Goal: Information Seeking & Learning: Learn about a topic

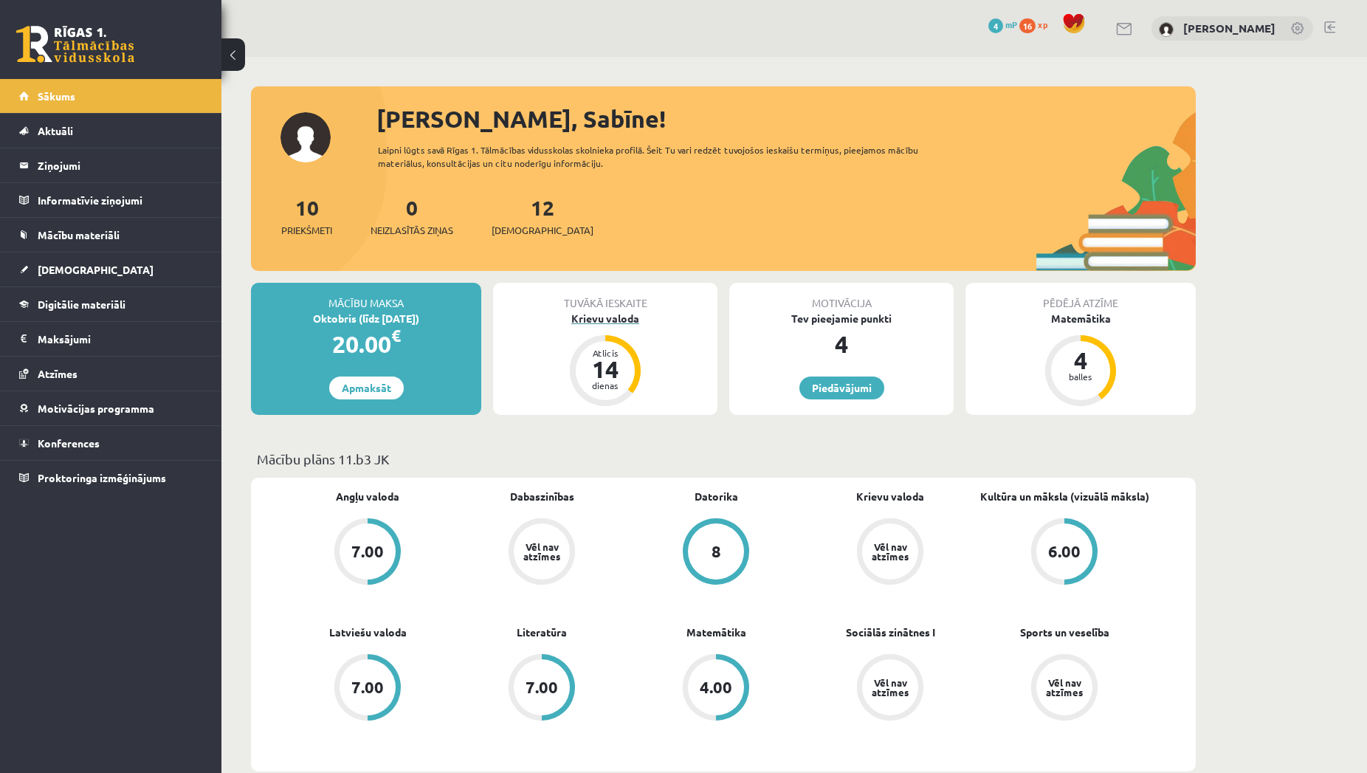
click at [627, 369] on div "Atlicis 14 dienas" at bounding box center [605, 370] width 59 height 59
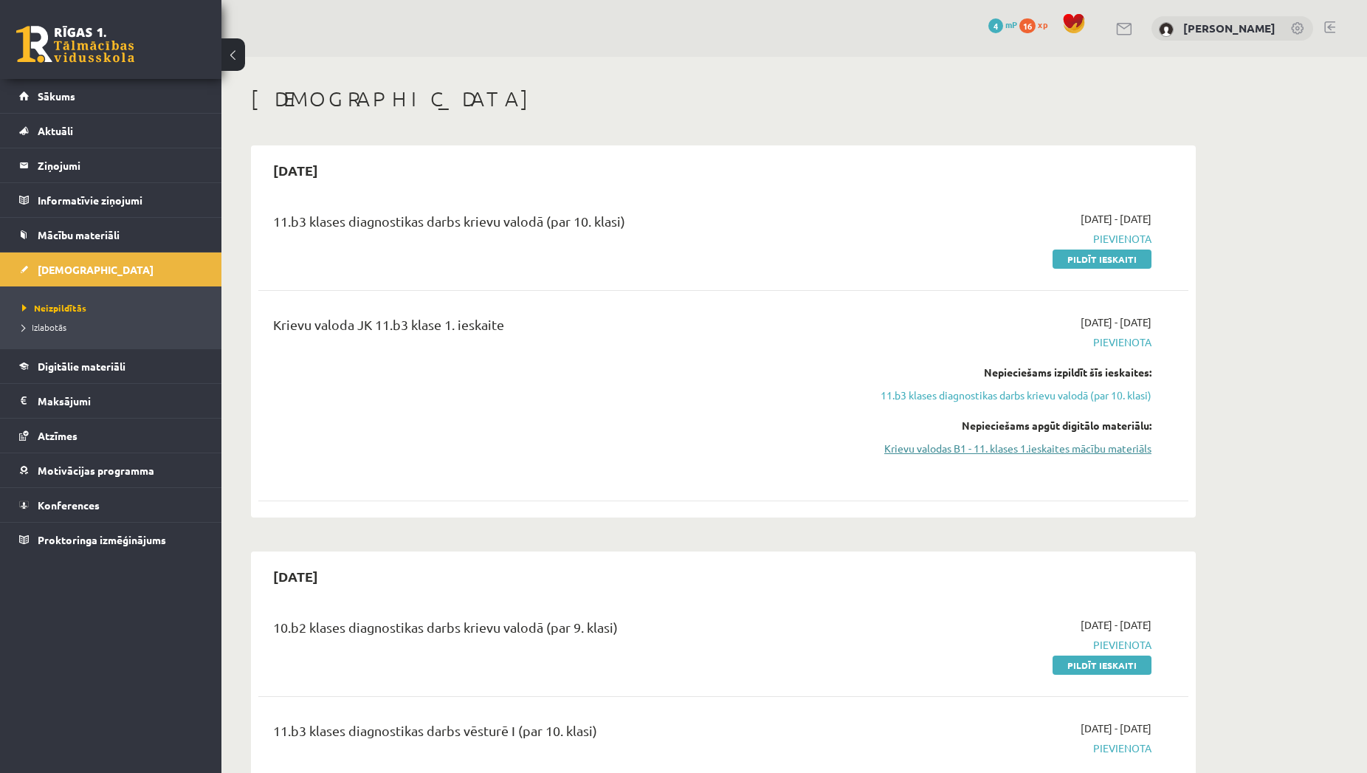
click at [1033, 448] on link "Krievu valodas B1 - 11. klases 1.ieskaites mācību materiāls" at bounding box center [1012, 449] width 278 height 16
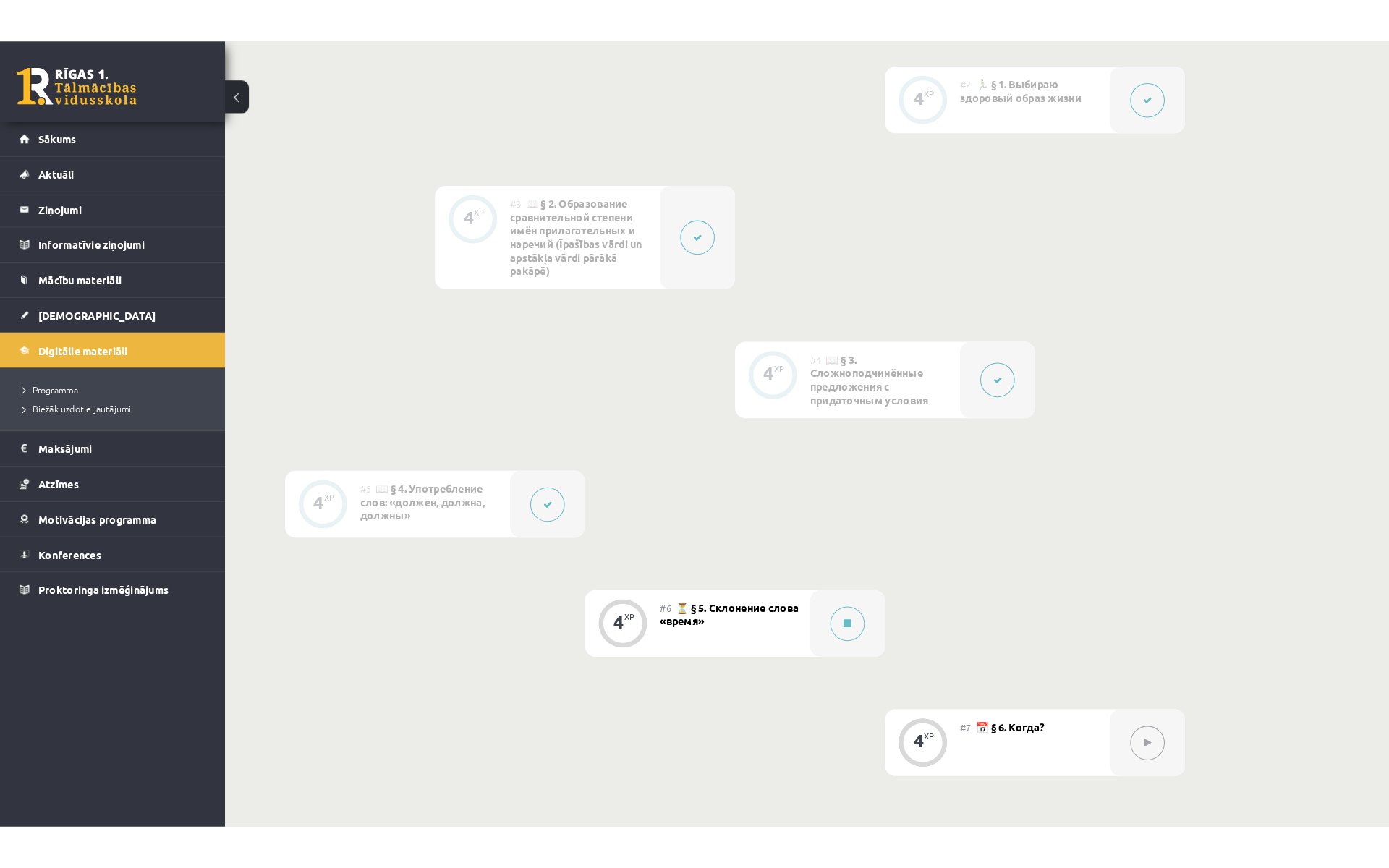
scroll to position [590, 0]
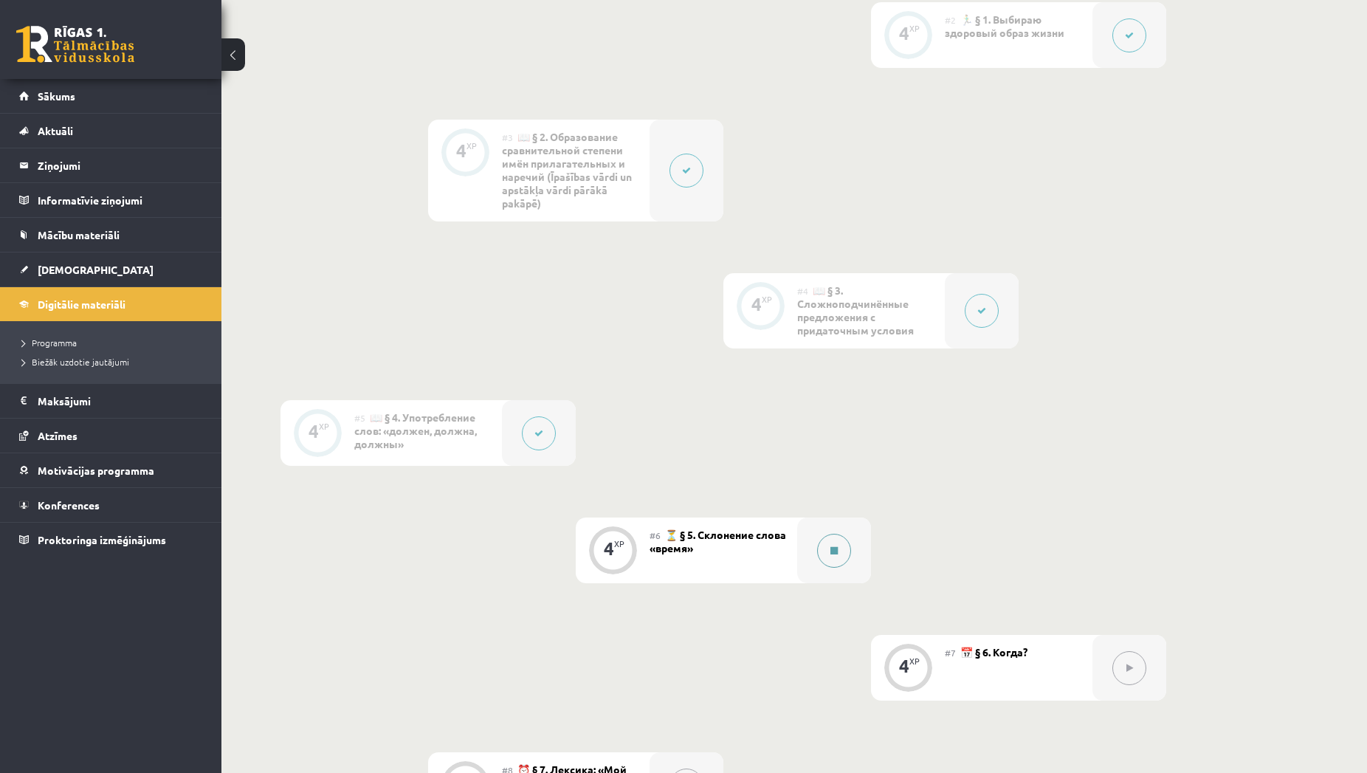
click at [830, 548] on button at bounding box center [834, 551] width 34 height 34
